Goal: Download file/media

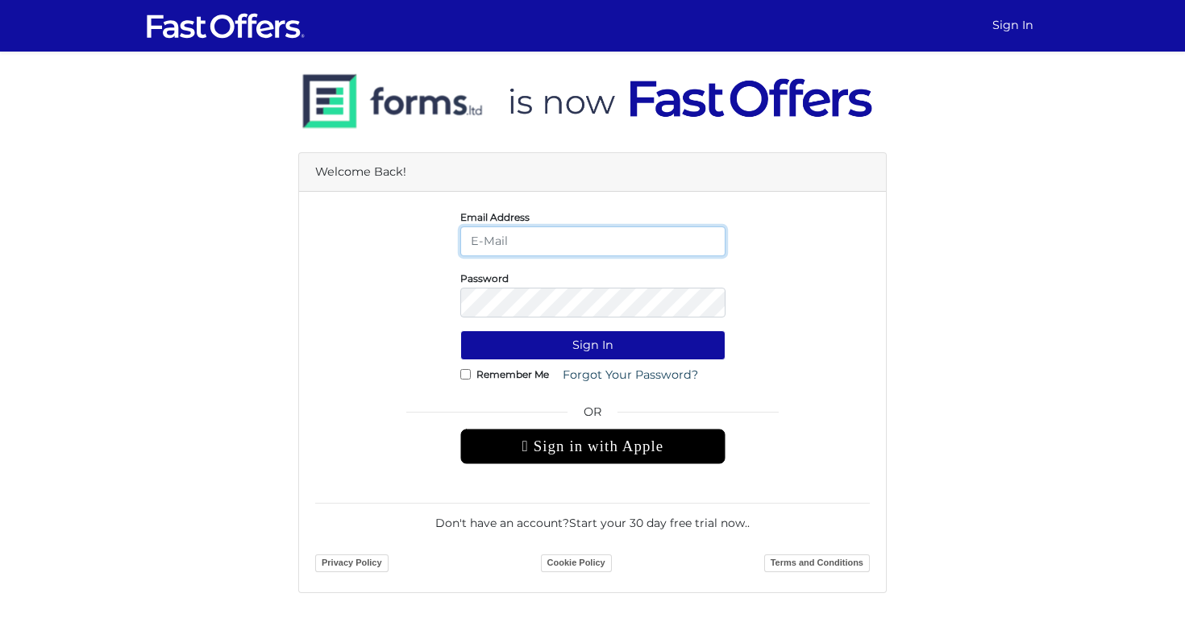
type input "[EMAIL_ADDRESS][DOMAIN_NAME]"
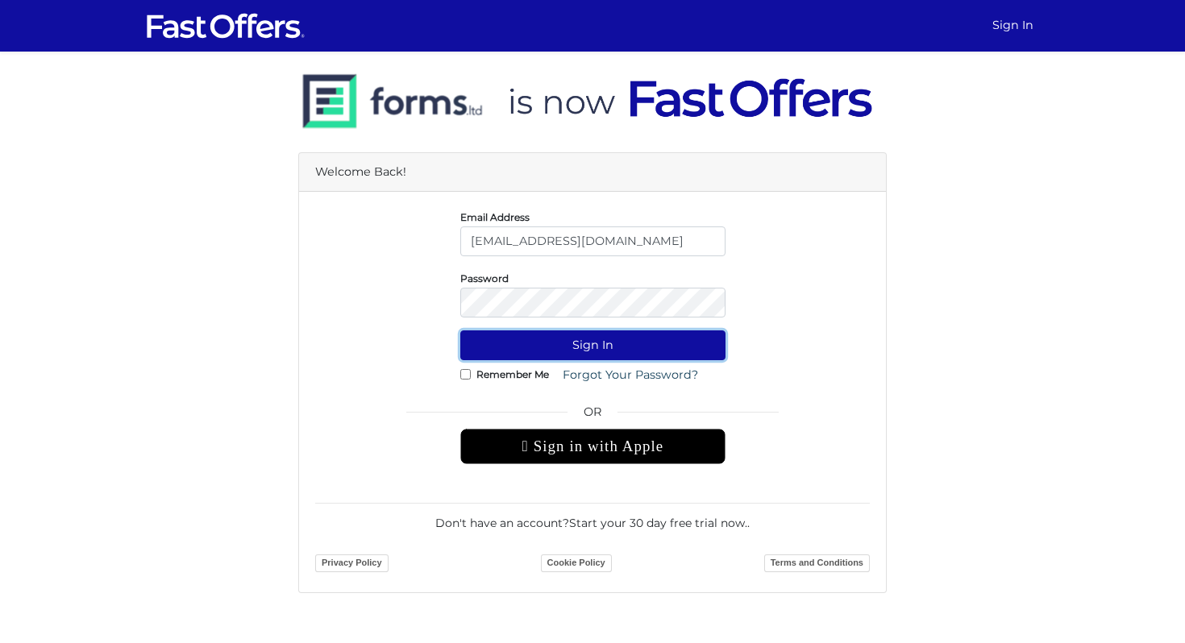
click at [614, 343] on button "Sign In" at bounding box center [592, 346] width 265 height 30
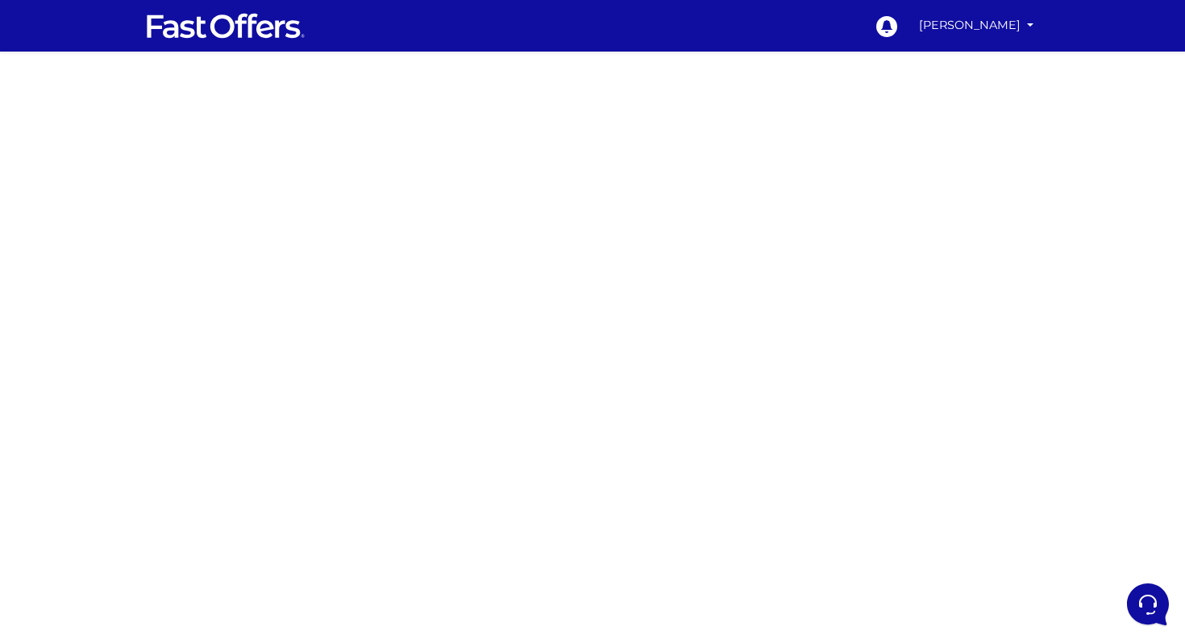
click at [947, 381] on div at bounding box center [592, 455] width 1185 height 806
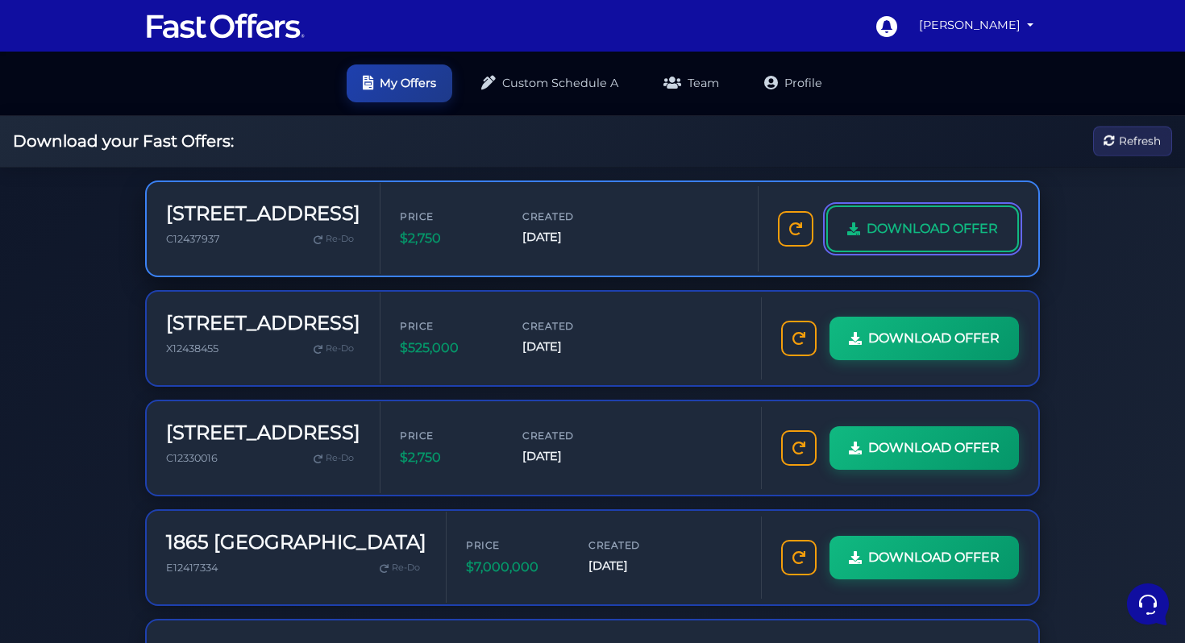
click at [944, 208] on link "DOWNLOAD OFFER" at bounding box center [922, 229] width 193 height 47
